Goal: Task Accomplishment & Management: Complete application form

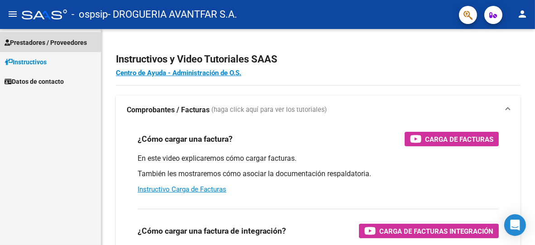
click at [34, 43] on span "Prestadores / Proveedores" at bounding box center [46, 43] width 82 height 10
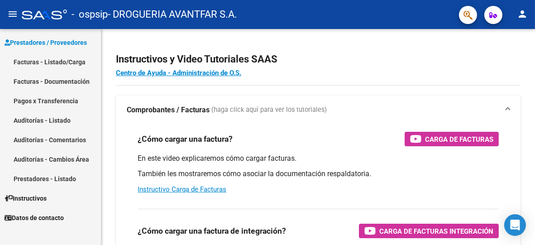
click at [58, 64] on link "Facturas - Listado/Carga" at bounding box center [50, 61] width 101 height 19
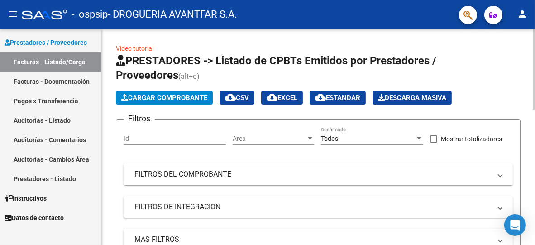
click at [201, 97] on span "Cargar Comprobante" at bounding box center [164, 98] width 86 height 8
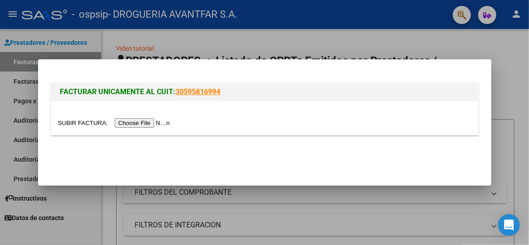
click at [162, 125] on input "file" at bounding box center [115, 123] width 115 height 10
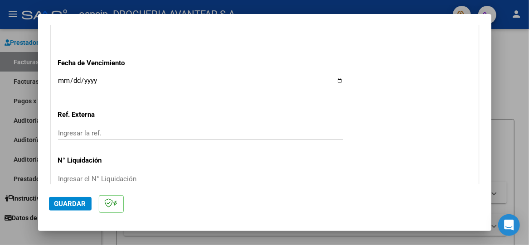
scroll to position [420, 0]
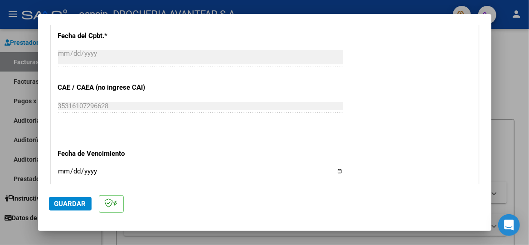
click at [64, 172] on input "Ingresar la fecha" at bounding box center [200, 175] width 285 height 14
type input "[DATE]"
click at [331, 168] on input "[DATE]" at bounding box center [200, 175] width 285 height 14
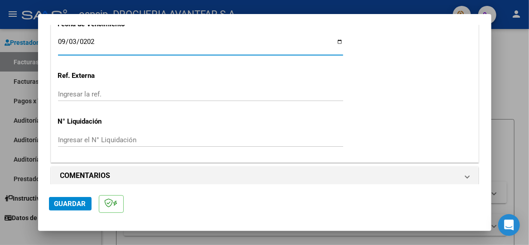
scroll to position [556, 0]
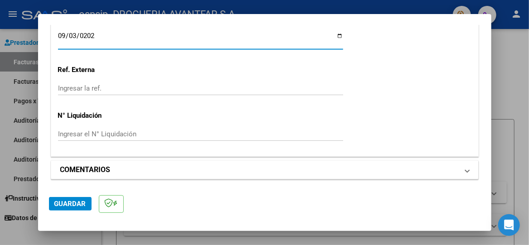
click at [459, 176] on mat-expansion-panel-header "COMENTARIOS" at bounding box center [264, 170] width 427 height 18
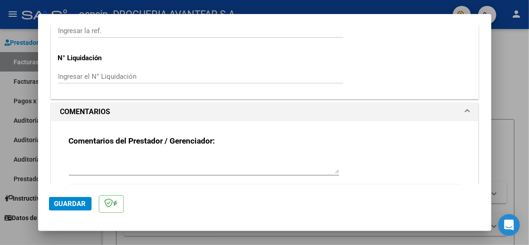
scroll to position [643, 0]
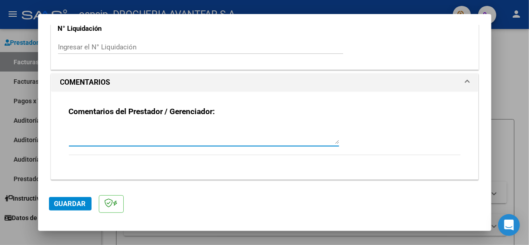
click at [197, 126] on textarea at bounding box center [204, 135] width 270 height 18
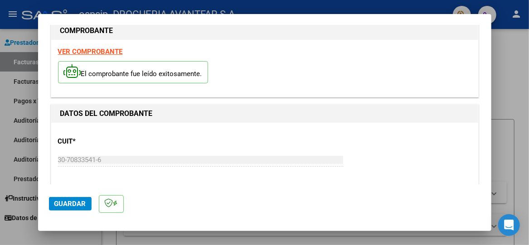
scroll to position [0, 0]
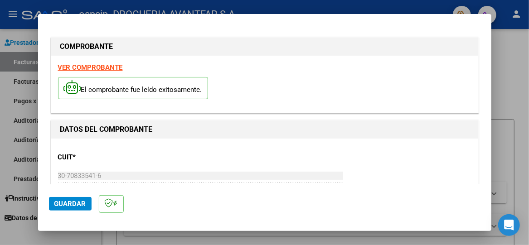
click at [106, 67] on strong "VER COMPROBANTE" at bounding box center [90, 67] width 65 height 8
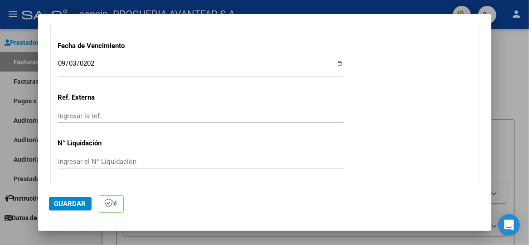
scroll to position [643, 0]
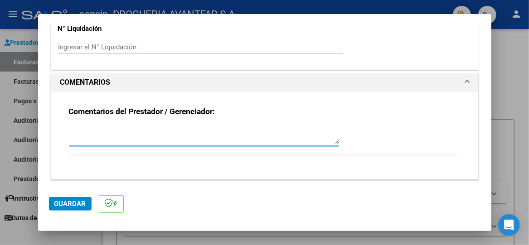
click at [181, 135] on textarea at bounding box center [204, 135] width 270 height 18
type textarea "m"
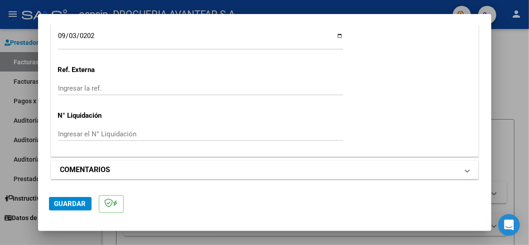
click at [297, 164] on mat-panel-title "COMENTARIOS" at bounding box center [259, 169] width 398 height 11
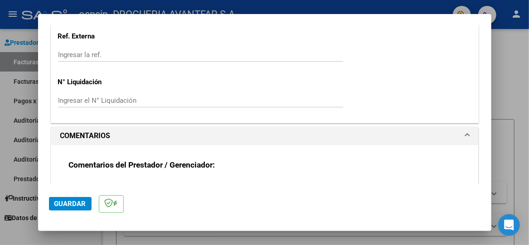
scroll to position [643, 0]
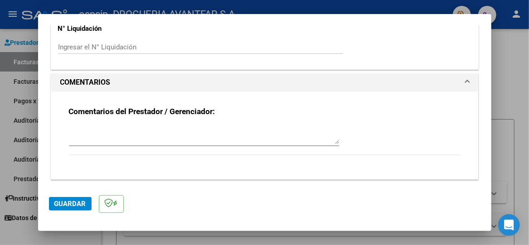
click at [105, 126] on textarea at bounding box center [204, 135] width 270 height 18
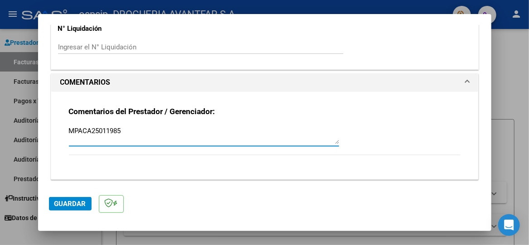
type textarea "MPACA25011985"
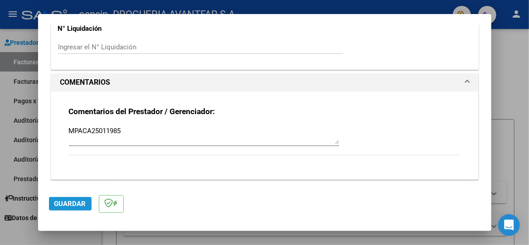
click at [69, 203] on span "Guardar" at bounding box center [70, 204] width 32 height 8
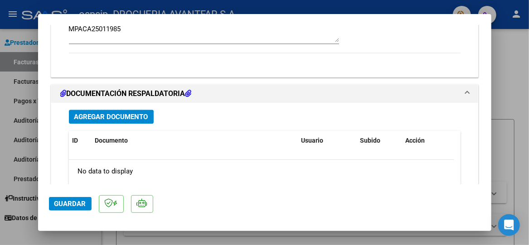
scroll to position [826, 0]
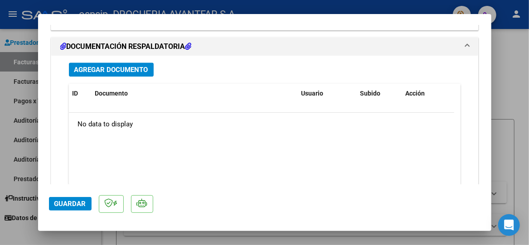
click at [111, 68] on span "Agregar Documento" at bounding box center [111, 70] width 74 height 8
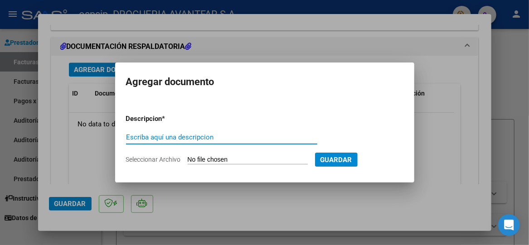
click at [250, 138] on input "Escriba aquí una descripcion" at bounding box center [221, 137] width 191 height 8
type input "DOCUMENTACION"
click at [280, 151] on div "DOCUMENTACION Escriba aquí una descripcion" at bounding box center [221, 141] width 191 height 22
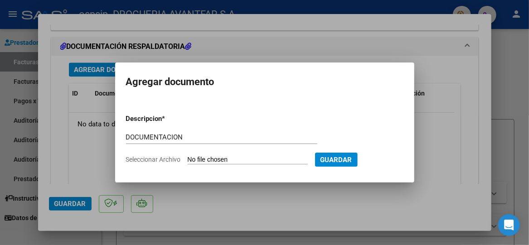
click at [272, 166] on form "Descripcion * DOCUMENTACION Escriba aquí una descripcion Seleccionar Archivo Gu…" at bounding box center [264, 139] width 277 height 65
click at [270, 162] on input "Seleccionar Archivo" at bounding box center [247, 160] width 120 height 9
click at [193, 136] on input "DOCUMENTACION" at bounding box center [221, 137] width 191 height 8
click at [208, 159] on input "Seleccionar Archivo" at bounding box center [247, 160] width 120 height 9
type input "C:\fakepath\324334_2025_08_20_20_21_54_316.pdf"
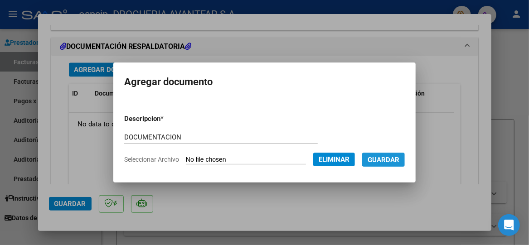
click at [377, 155] on button "Guardar" at bounding box center [383, 160] width 43 height 14
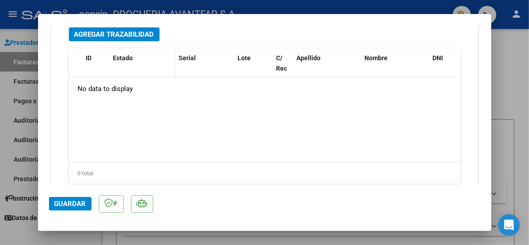
scroll to position [1053, 0]
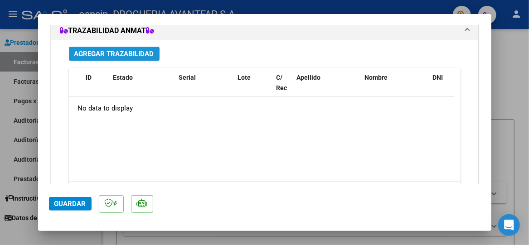
click at [126, 50] on span "Agregar Trazabilidad" at bounding box center [114, 54] width 80 height 8
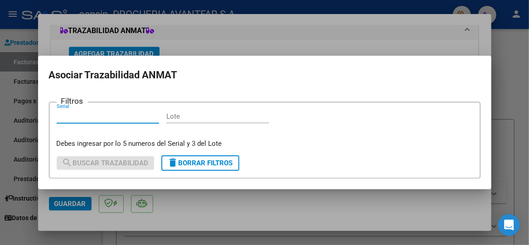
click at [90, 120] on input "Serial" at bounding box center [108, 116] width 102 height 8
type input "38998"
click at [178, 113] on input "Lote" at bounding box center [217, 116] width 102 height 8
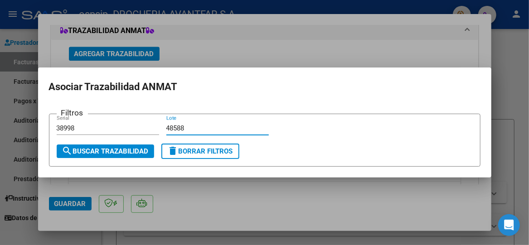
type input "48588"
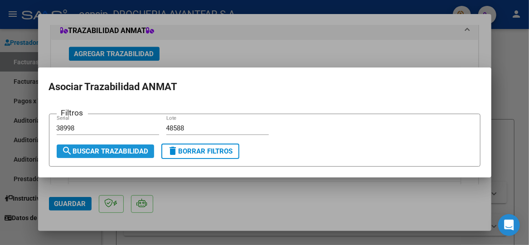
click at [142, 149] on span "search Buscar Trazabilidad" at bounding box center [105, 151] width 86 height 8
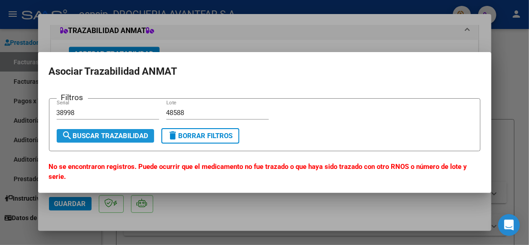
click at [101, 134] on span "search Buscar Trazabilidad" at bounding box center [105, 136] width 86 height 8
click at [430, 14] on div at bounding box center [264, 122] width 529 height 245
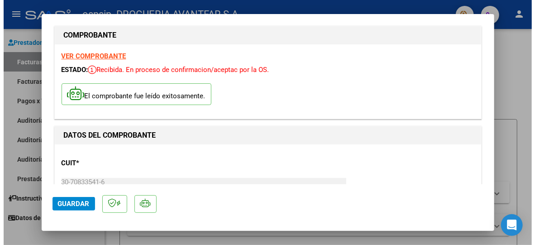
scroll to position [0, 0]
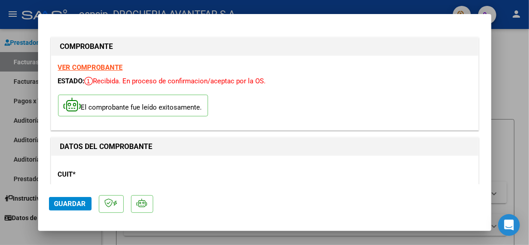
click at [527, 79] on div at bounding box center [264, 122] width 529 height 245
type input "$ 0,00"
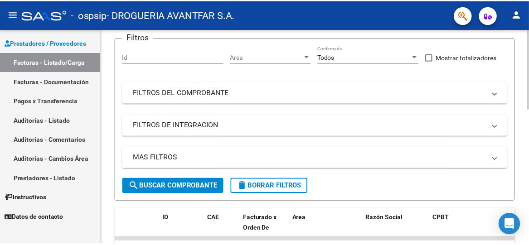
scroll to position [181, 0]
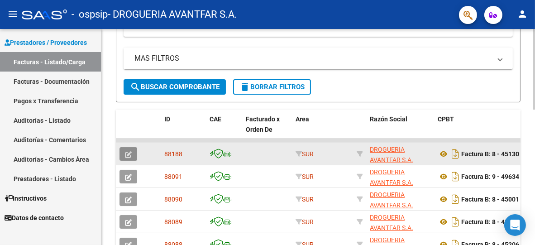
click at [130, 151] on icon "button" at bounding box center [128, 154] width 7 height 7
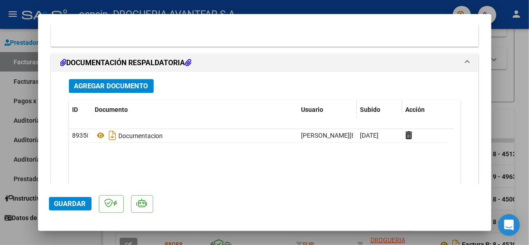
scroll to position [815, 0]
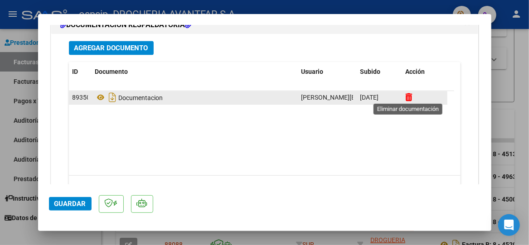
click at [409, 96] on icon at bounding box center [408, 97] width 7 height 9
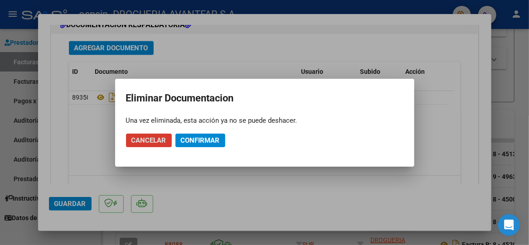
click at [190, 141] on span "Confirmar" at bounding box center [200, 140] width 39 height 8
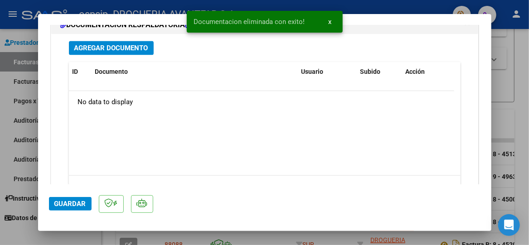
click at [511, 93] on div at bounding box center [264, 122] width 529 height 245
type input "$ 0,00"
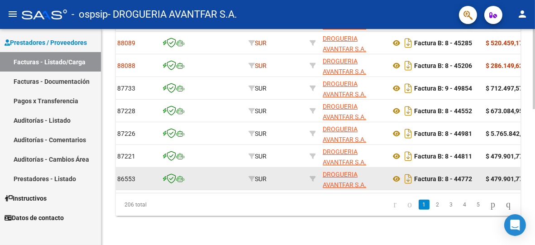
scroll to position [0, 0]
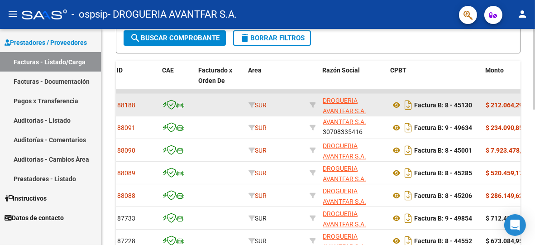
drag, startPoint x: 452, startPoint y: 107, endPoint x: 464, endPoint y: 109, distance: 12.0
click at [464, 109] on div "Factura B: 8 - 45130" at bounding box center [435, 105] width 88 height 14
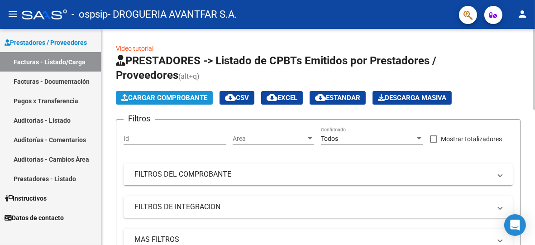
click at [197, 100] on span "Cargar Comprobante" at bounding box center [164, 98] width 86 height 8
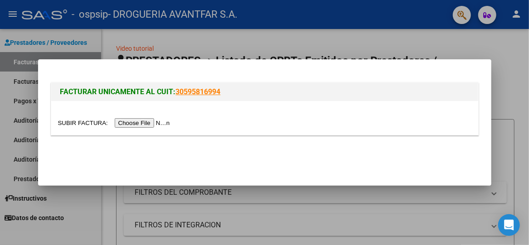
click at [145, 125] on input "file" at bounding box center [115, 123] width 115 height 10
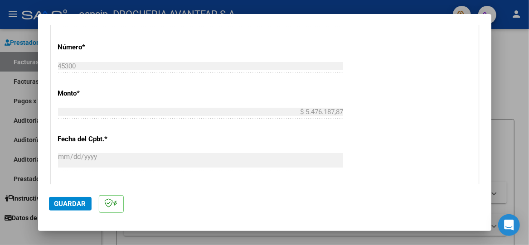
scroll to position [543, 0]
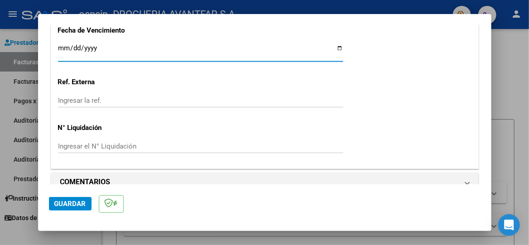
click at [336, 45] on input "Ingresar la fecha" at bounding box center [200, 51] width 285 height 14
type input "[DATE]"
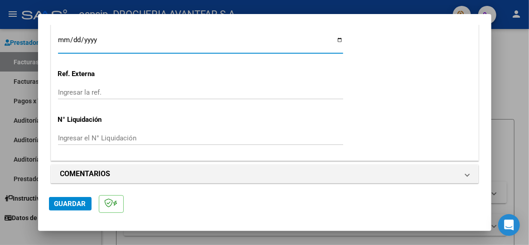
scroll to position [556, 0]
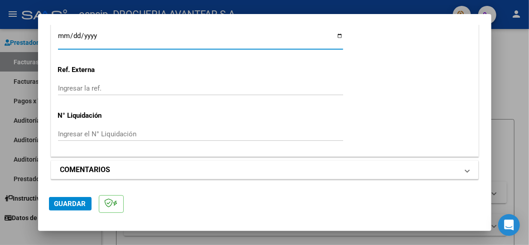
click at [105, 169] on h1 "COMENTARIOS" at bounding box center [85, 169] width 50 height 11
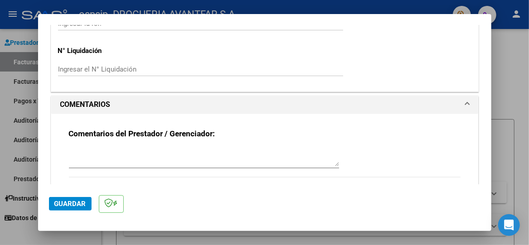
scroll to position [643, 0]
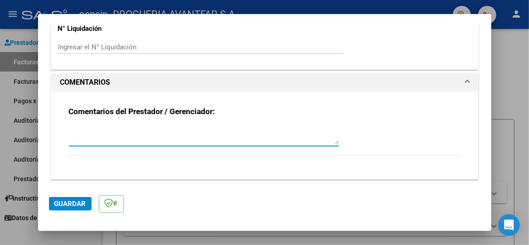
click at [84, 138] on textarea at bounding box center [204, 135] width 270 height 18
type textarea "[PERSON_NAME] [PERSON_NAME]"
click at [68, 208] on button "Guardar" at bounding box center [70, 204] width 43 height 14
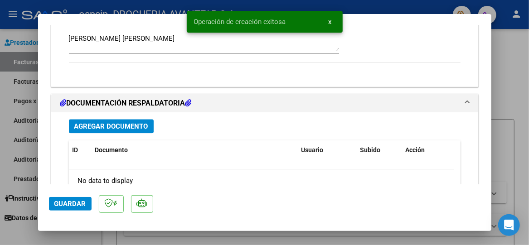
scroll to position [815, 0]
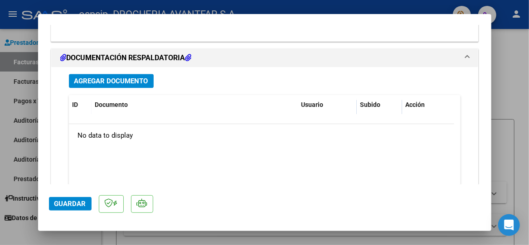
click at [124, 77] on span "Agregar Documento" at bounding box center [111, 81] width 74 height 8
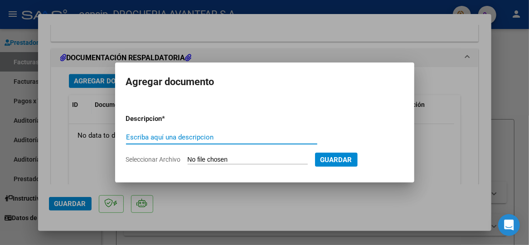
click at [183, 142] on div "Escriba aquí una descripcion" at bounding box center [221, 137] width 191 height 14
type input "DOCUMENTACION"
click at [199, 163] on input "Seleccionar Archivo" at bounding box center [247, 160] width 120 height 9
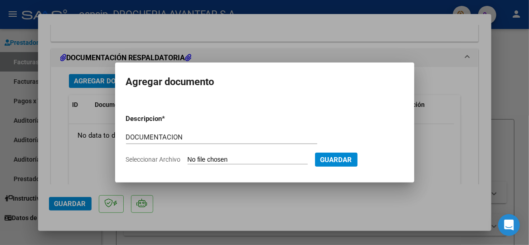
type input "C:\fakepath\FC_B_0008_00045300_OSPSIP (207).pdf"
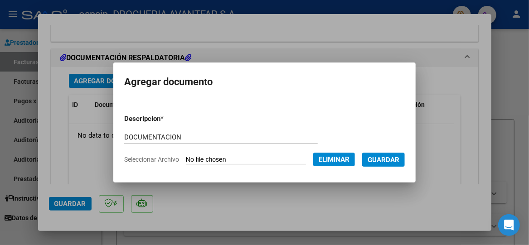
click at [395, 163] on span "Guardar" at bounding box center [383, 160] width 32 height 8
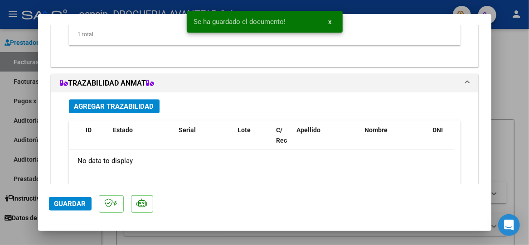
scroll to position [1042, 0]
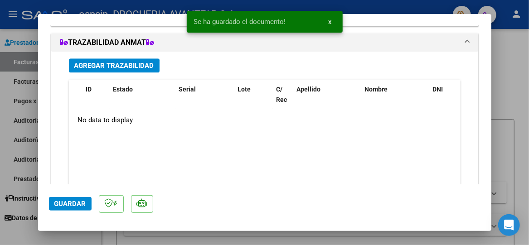
click at [130, 66] on span "Agregar Trazabilidad" at bounding box center [114, 66] width 80 height 8
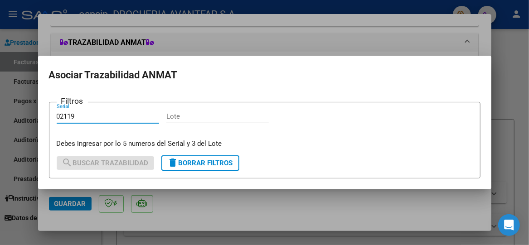
type input "02119"
click at [164, 122] on div "Filtros 02119 Serial [PERSON_NAME] ingresar por lo 5 numeros del Serial y 3 del…" at bounding box center [265, 129] width 416 height 39
click at [178, 117] on input "Lote" at bounding box center [217, 116] width 102 height 8
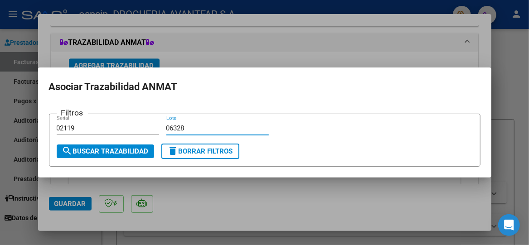
type input "06328"
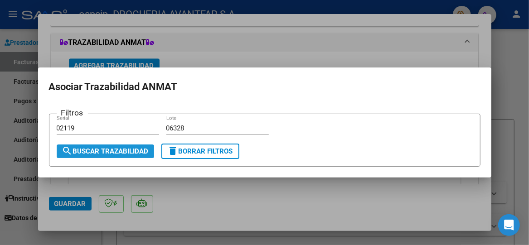
click at [130, 147] on span "search Buscar Trazabilidad" at bounding box center [105, 151] width 86 height 8
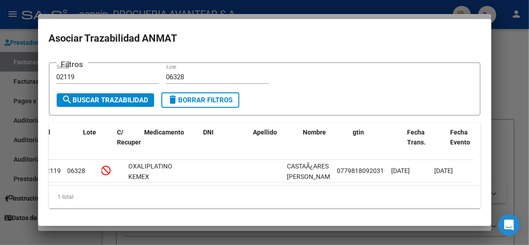
scroll to position [0, 0]
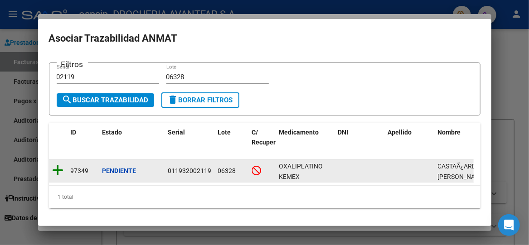
click at [59, 165] on icon at bounding box center [58, 170] width 11 height 13
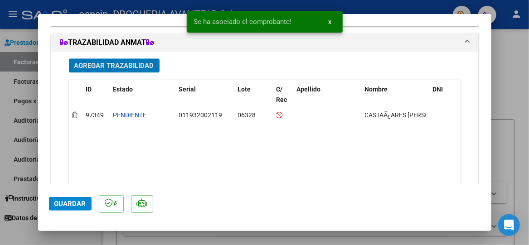
click at [111, 62] on span "Agregar Trazabilidad" at bounding box center [114, 66] width 80 height 8
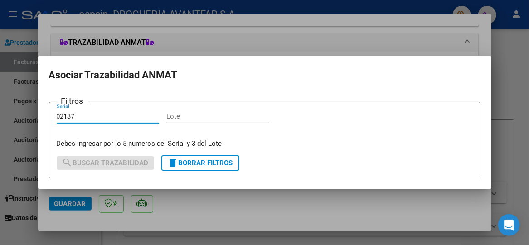
type input "02137"
click at [202, 127] on div "Lote" at bounding box center [217, 121] width 102 height 22
click at [197, 120] on input "Lote" at bounding box center [217, 116] width 102 height 8
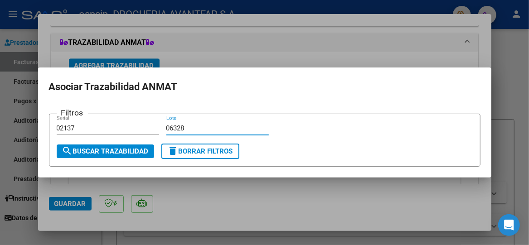
type input "06328"
click at [96, 154] on span "search Buscar Trazabilidad" at bounding box center [105, 151] width 86 height 8
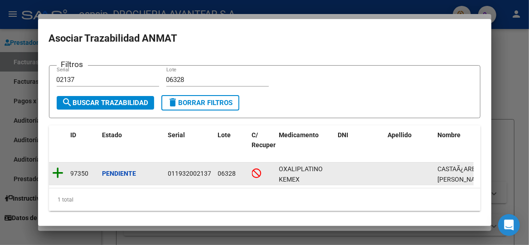
click at [58, 169] on icon at bounding box center [58, 173] width 11 height 13
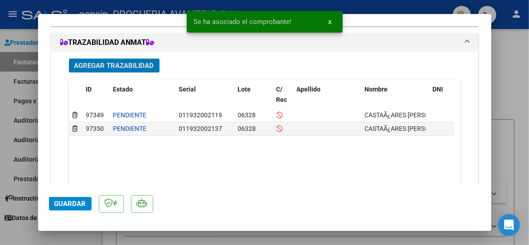
click at [125, 62] on span "Agregar Trazabilidad" at bounding box center [114, 66] width 80 height 8
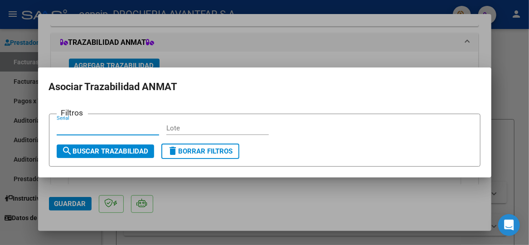
click at [91, 132] on input "Serial" at bounding box center [108, 128] width 102 height 8
click at [91, 130] on input "Serial" at bounding box center [108, 128] width 102 height 8
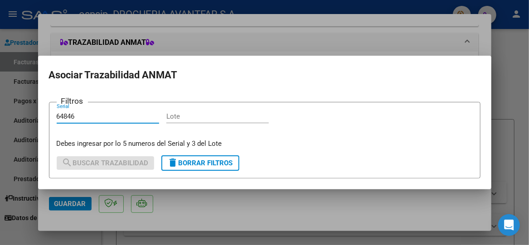
type input "64846"
click at [187, 113] on input "Lote" at bounding box center [217, 116] width 102 height 8
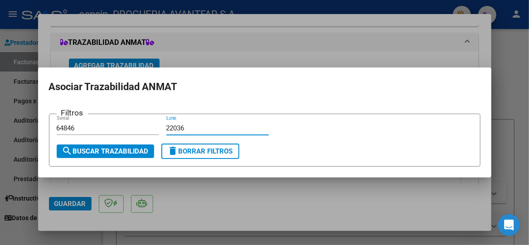
type input "22036"
click at [123, 149] on span "search Buscar Trazabilidad" at bounding box center [105, 151] width 86 height 8
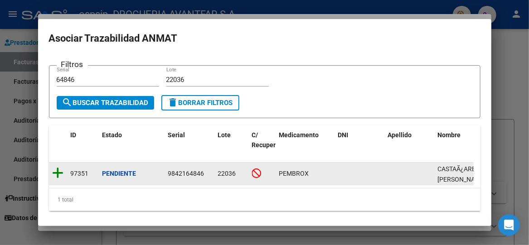
click at [62, 170] on icon at bounding box center [58, 173] width 11 height 13
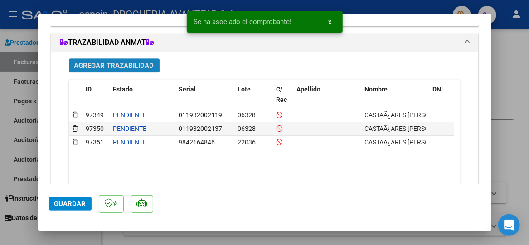
click at [108, 62] on span "Agregar Trazabilidad" at bounding box center [114, 66] width 80 height 8
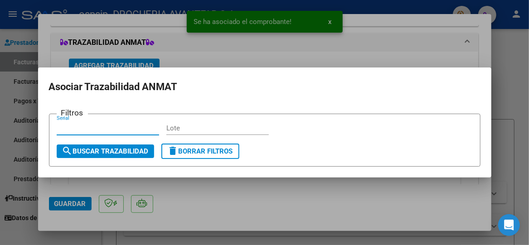
click at [88, 130] on input "Serial" at bounding box center [108, 128] width 102 height 8
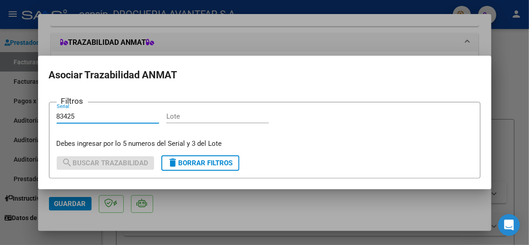
type input "83425"
click at [185, 111] on div "Lote" at bounding box center [217, 117] width 102 height 14
click at [185, 118] on input "Lote" at bounding box center [217, 116] width 102 height 8
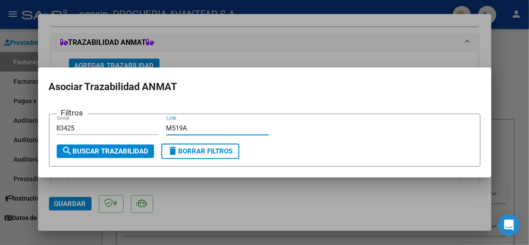
type input "M519A"
click at [93, 148] on span "search Buscar Trazabilidad" at bounding box center [105, 151] width 86 height 8
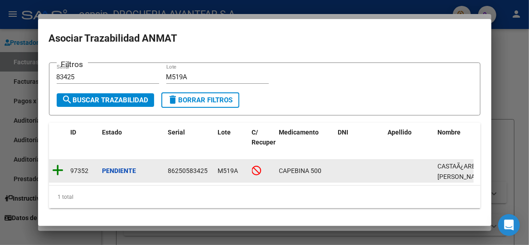
click at [58, 164] on icon at bounding box center [58, 170] width 11 height 13
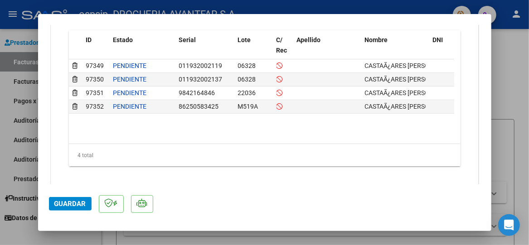
scroll to position [1098, 0]
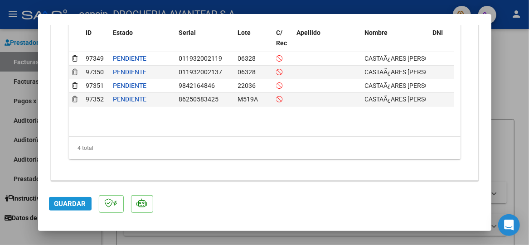
click at [67, 203] on span "Guardar" at bounding box center [70, 204] width 32 height 8
click at [68, 206] on span "Guardar" at bounding box center [70, 204] width 32 height 8
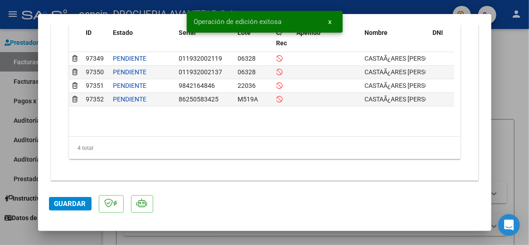
click at [511, 149] on div at bounding box center [264, 122] width 529 height 245
type input "$ 0,00"
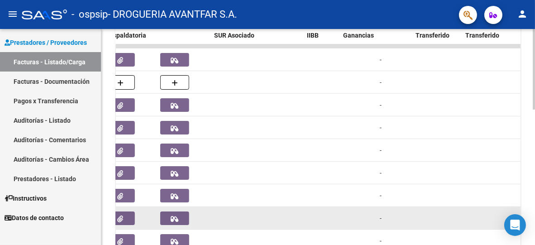
scroll to position [366, 0]
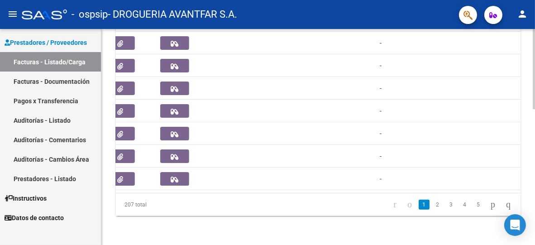
drag, startPoint x: 279, startPoint y: 194, endPoint x: 329, endPoint y: 189, distance: 50.5
click at [329, 189] on div "ID CAE Facturado x Orden De Area Razón Social CPBT Monto Fecha Cpbt [PERSON_NAM…" at bounding box center [318, 73] width 405 height 285
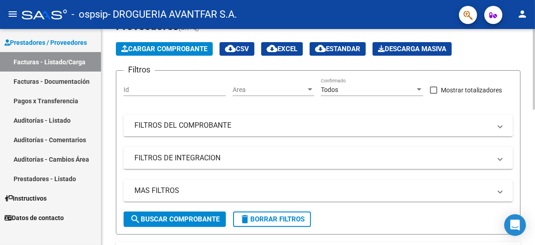
scroll to position [0, 0]
